Goal: Find specific page/section: Find specific page/section

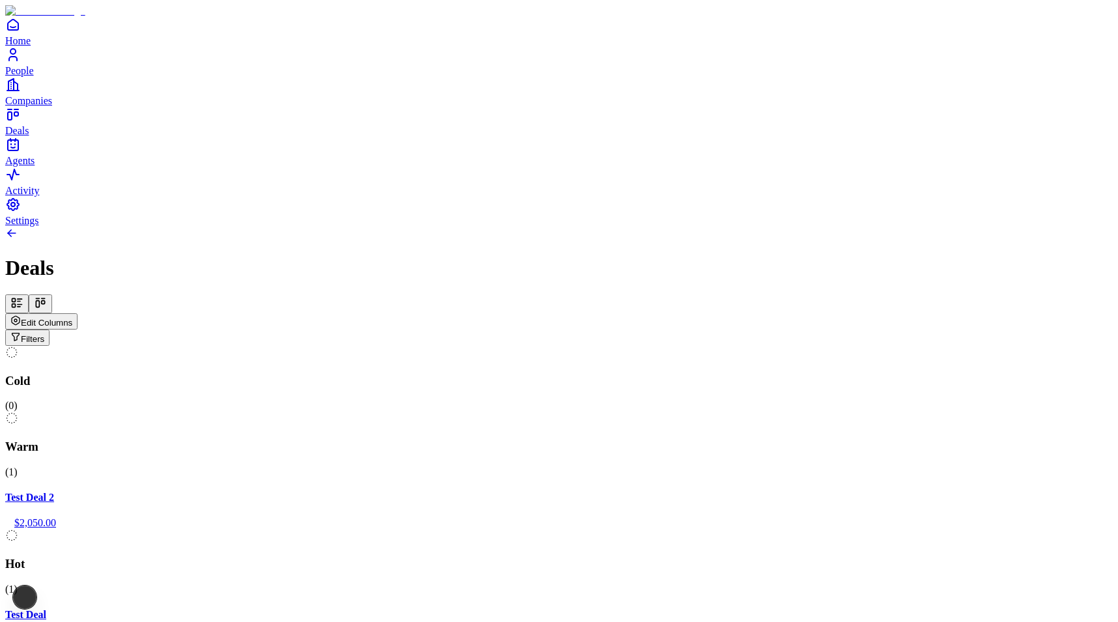
click at [635, 609] on div "Test Deal $1,000.00" at bounding box center [559, 627] width 1108 height 37
drag, startPoint x: 719, startPoint y: 207, endPoint x: 727, endPoint y: 205, distance: 8.7
click at [727, 346] on div "Cold ( 0 ) Warm ( 1 ) Test Deal 2 $2,050.00 Hot ( 1 ) Test Deal $1,000.00 Meeti…" at bounding box center [559, 562] width 1108 height 433
drag, startPoint x: 716, startPoint y: 188, endPoint x: 453, endPoint y: 196, distance: 263.5
click at [453, 346] on div "Cold ( 0 ) Warm ( 1 ) Test Deal 2 $2,050.00 Hot ( 1 ) Test Deal $1,000.00 Meeti…" at bounding box center [559, 562] width 1108 height 433
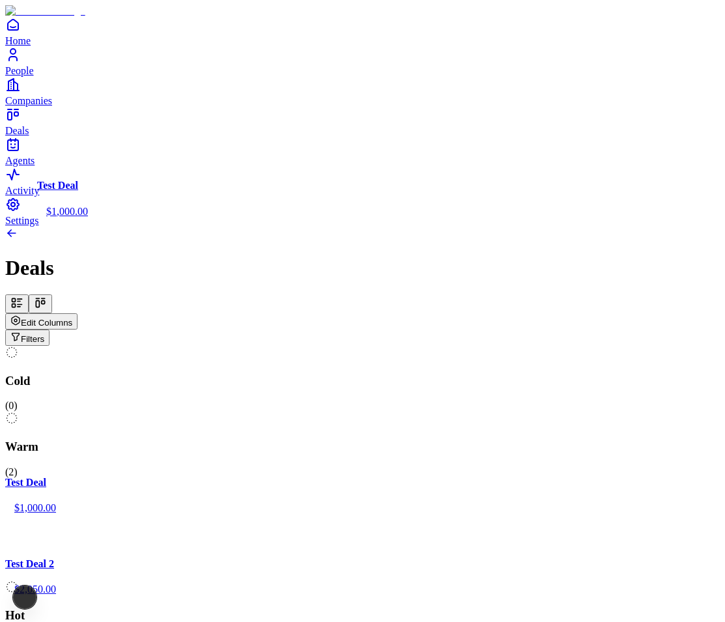
scroll to position [0, 117]
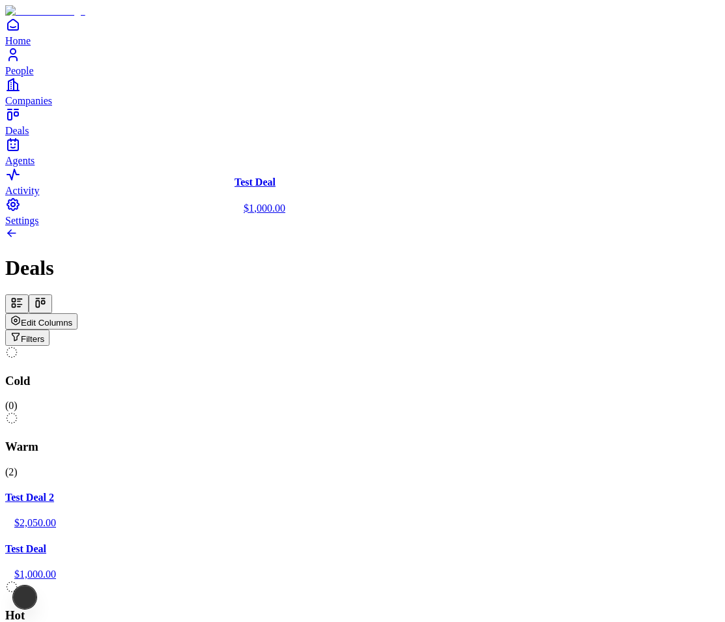
drag, startPoint x: 460, startPoint y: 194, endPoint x: 355, endPoint y: 193, distance: 104.3
drag, startPoint x: 364, startPoint y: 215, endPoint x: 516, endPoint y: 229, distance: 153.1
click at [516, 346] on div "Cold ( 0 ) Warm ( 2 ) Test Deal 2 $2,050.00 Test Deal $1,000.00 Hot ( 0 ) Meeti…" at bounding box center [362, 562] width 715 height 433
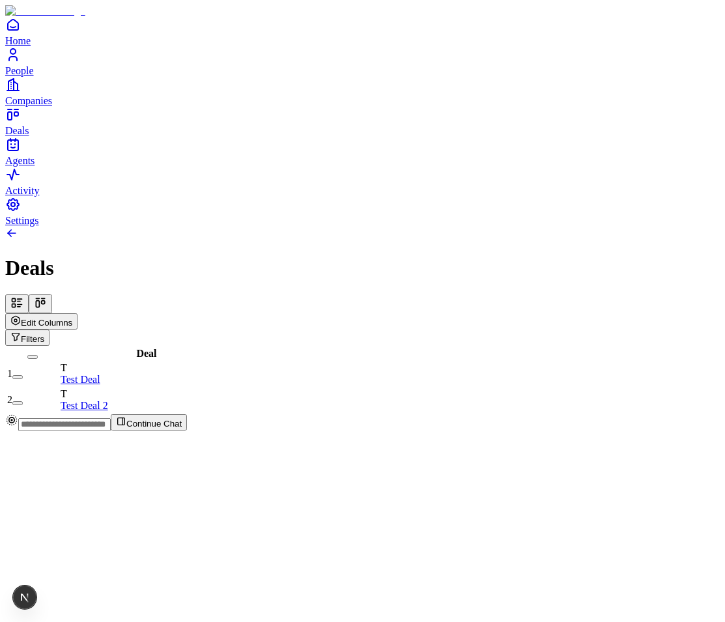
click at [47, 297] on icon at bounding box center [40, 303] width 13 height 13
